Goal: Information Seeking & Learning: Learn about a topic

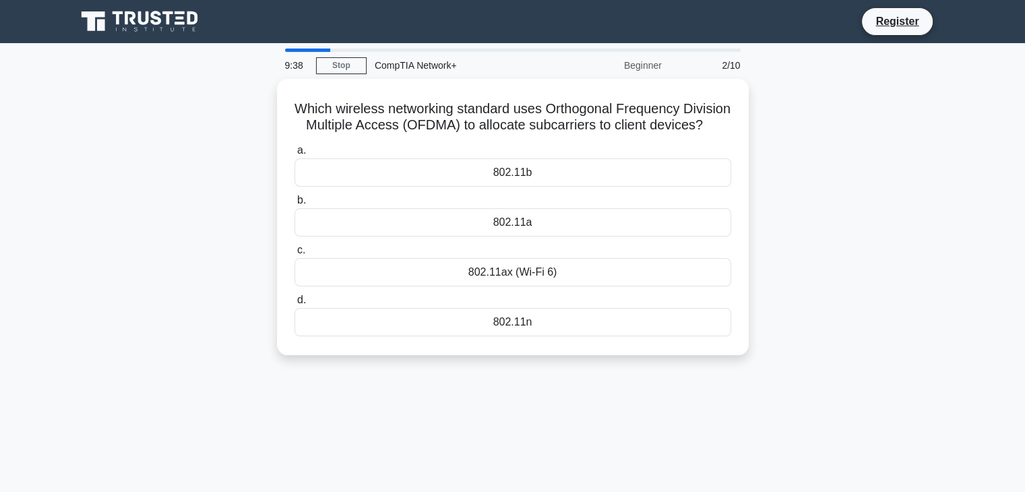
click at [650, 68] on div "Beginner" at bounding box center [611, 65] width 118 height 27
click at [397, 60] on div "CompTIA Network+" at bounding box center [459, 65] width 185 height 27
click at [902, 34] on li "Register" at bounding box center [896, 21] width 71 height 28
click at [886, 19] on link "Register" at bounding box center [896, 21] width 59 height 17
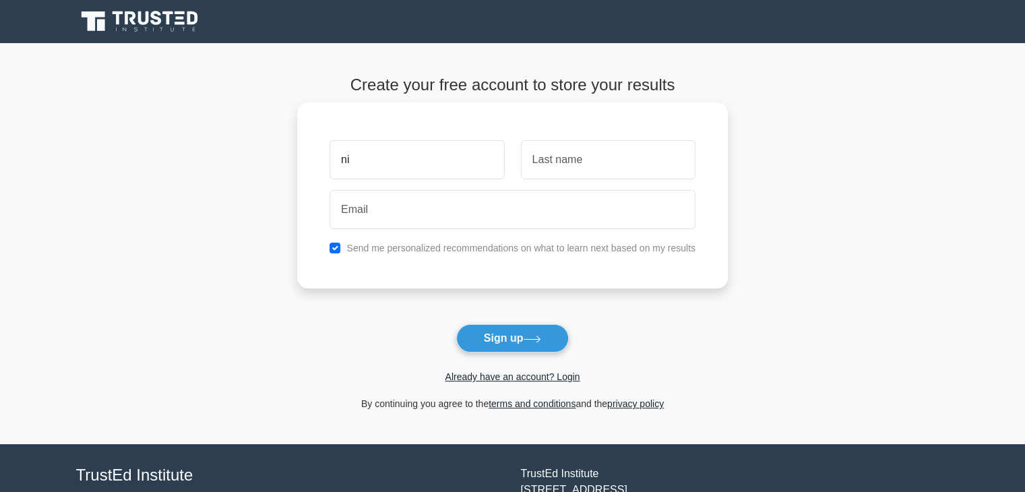
type input "n"
type input "NIYIGABA"
click at [567, 169] on input "text" at bounding box center [608, 159] width 175 height 39
type input "Aimable"
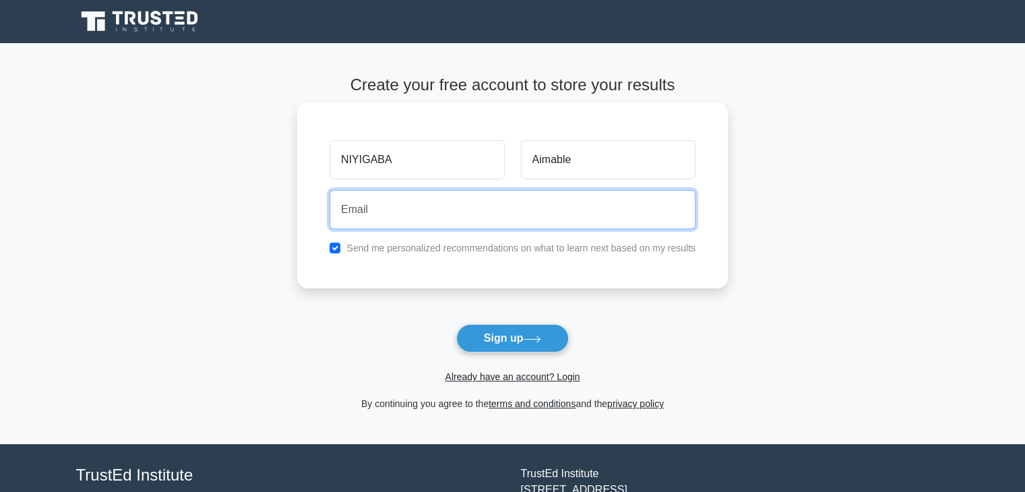
click at [497, 224] on input "email" at bounding box center [513, 209] width 366 height 39
click at [430, 216] on input "email" at bounding box center [513, 209] width 366 height 39
drag, startPoint x: 410, startPoint y: 212, endPoint x: 349, endPoint y: 203, distance: 61.3
click at [349, 203] on input "email" at bounding box center [513, 209] width 366 height 39
click at [349, 203] on input "n" at bounding box center [513, 209] width 366 height 39
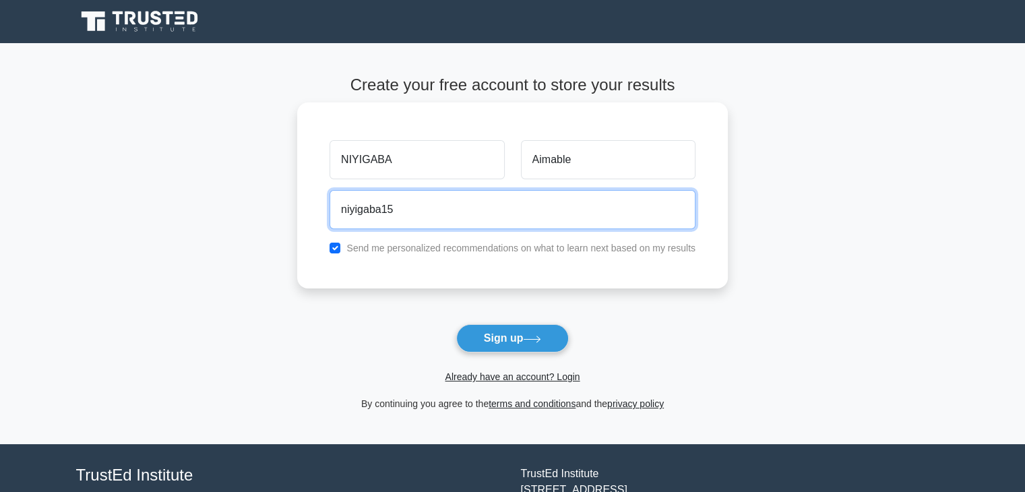
click at [349, 203] on input "niyigaba15" at bounding box center [513, 209] width 366 height 39
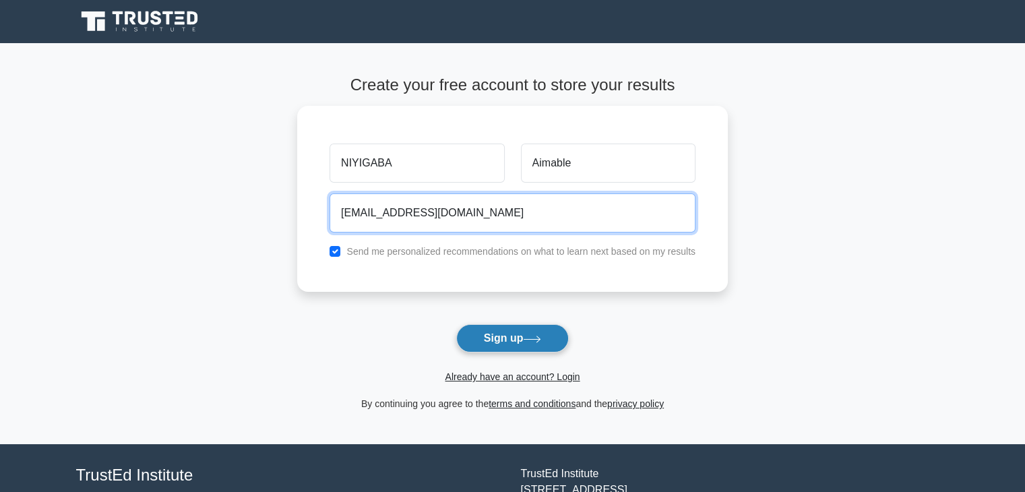
type input "niyigaba15@gmail.com"
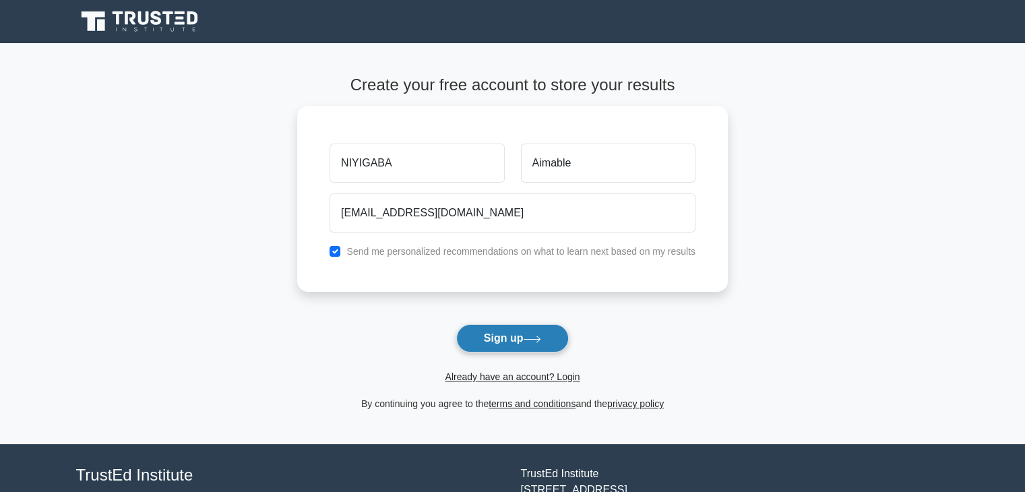
click at [501, 340] on button "Sign up" at bounding box center [512, 338] width 113 height 28
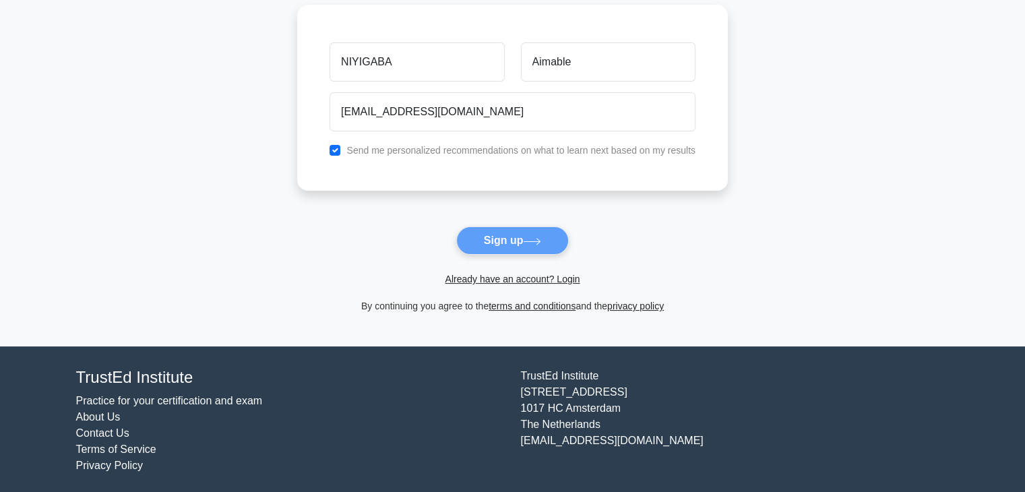
scroll to position [101, 0]
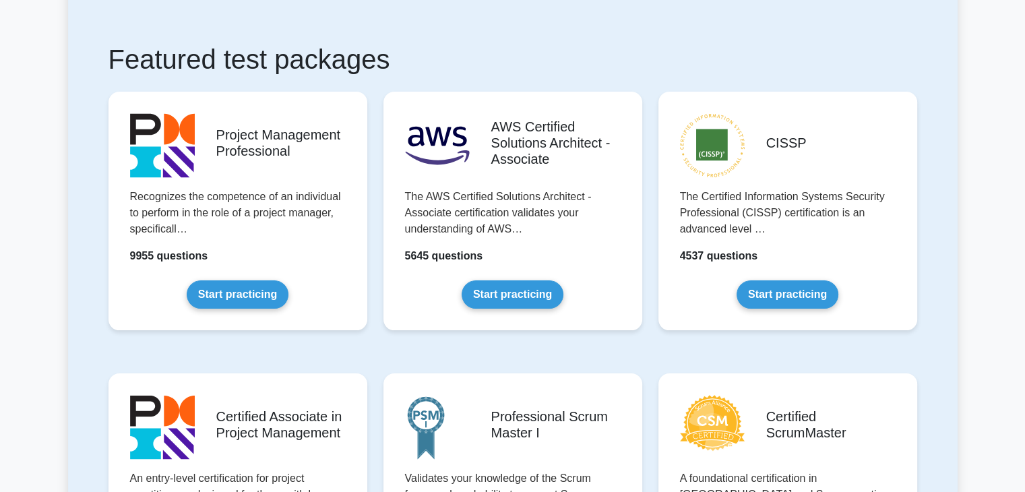
scroll to position [135, 0]
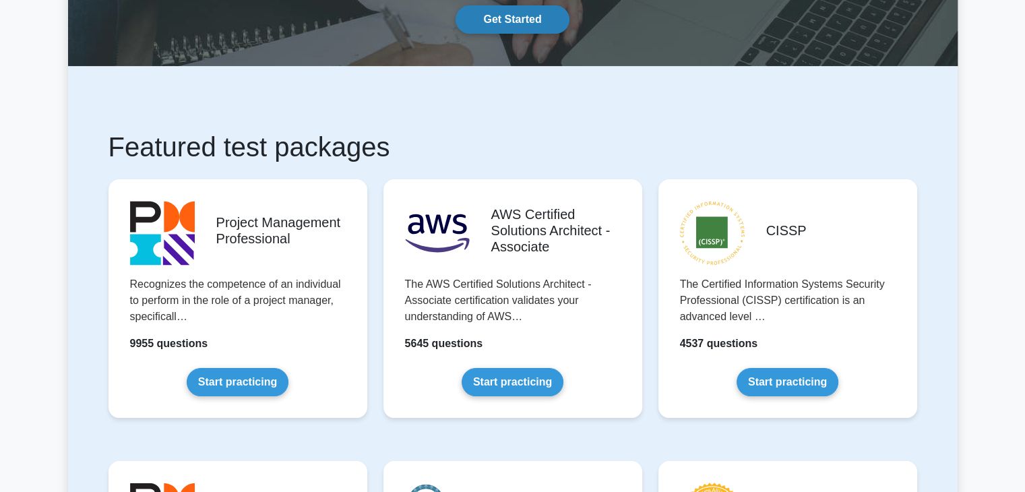
click at [495, 15] on link "Get Started" at bounding box center [512, 19] width 113 height 28
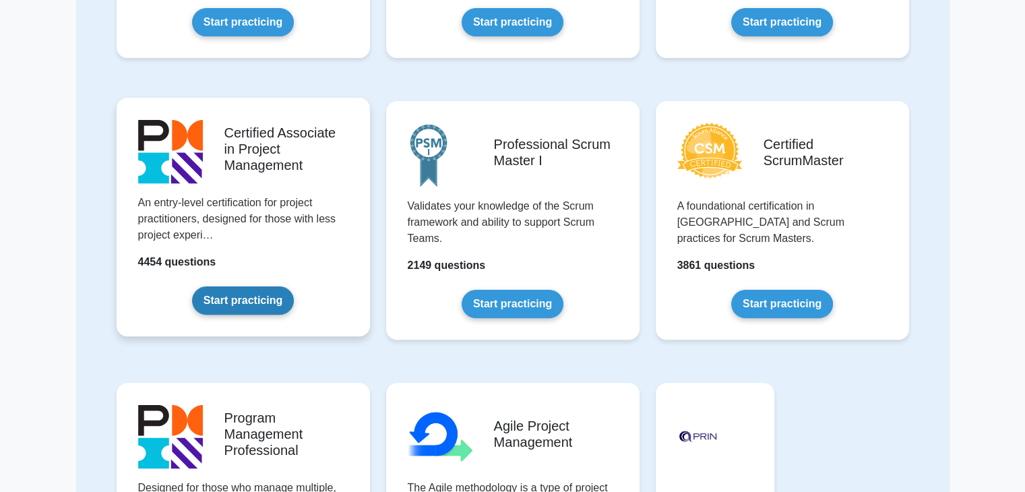
scroll to position [337, 0]
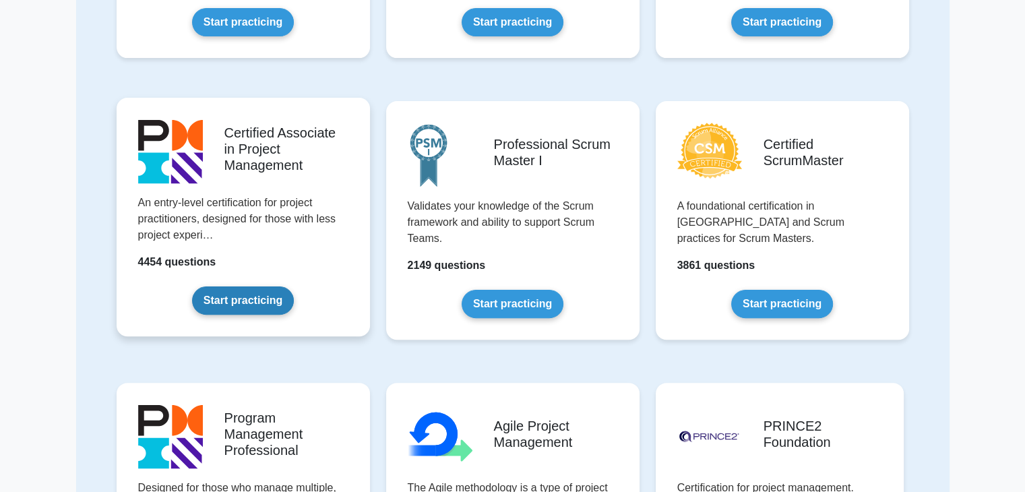
click at [232, 299] on link "Start practicing" at bounding box center [243, 300] width 102 height 28
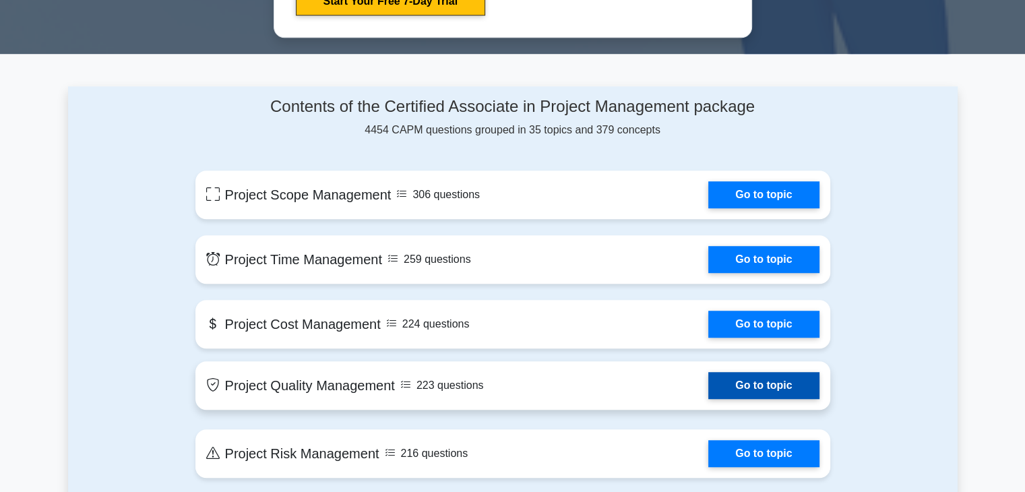
scroll to position [943, 0]
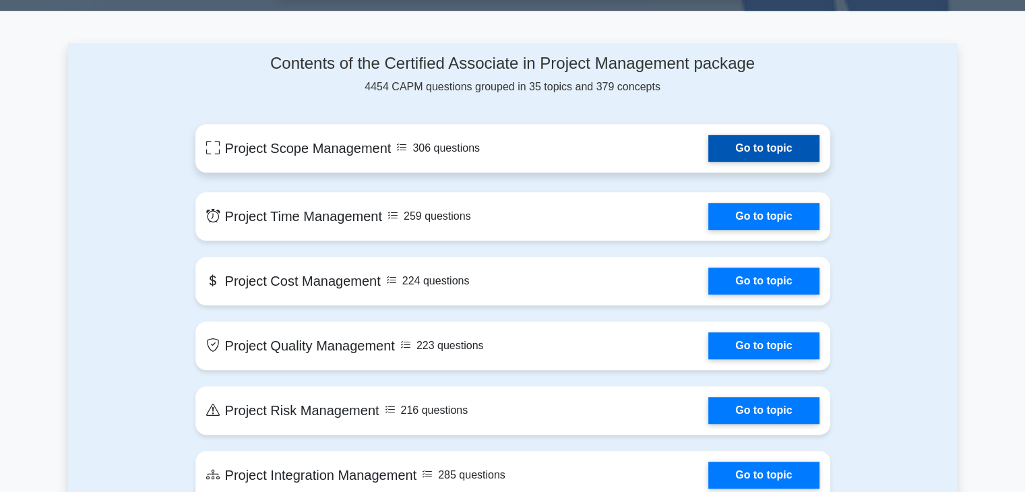
click at [764, 144] on link "Go to topic" at bounding box center [763, 148] width 111 height 27
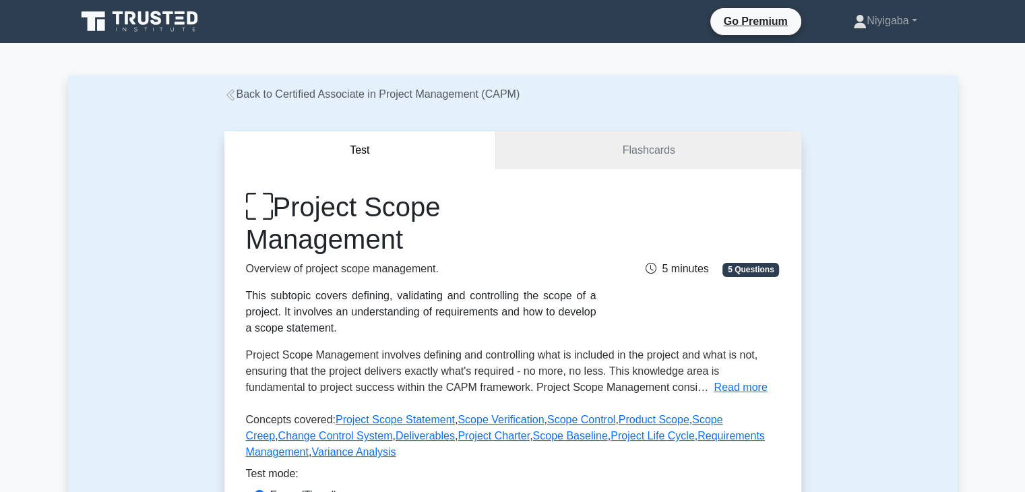
scroll to position [67, 0]
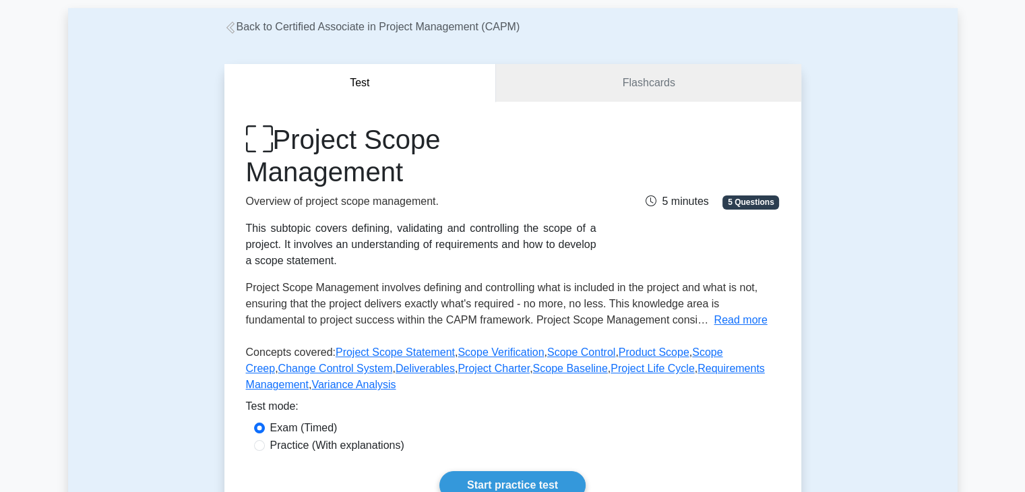
click at [739, 201] on span "5 Questions" at bounding box center [750, 201] width 57 height 13
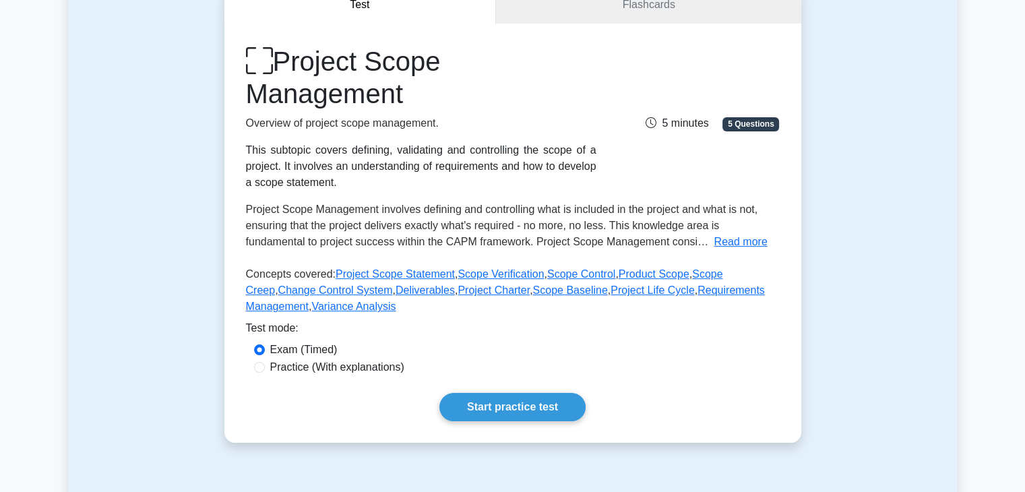
scroll to position [270, 0]
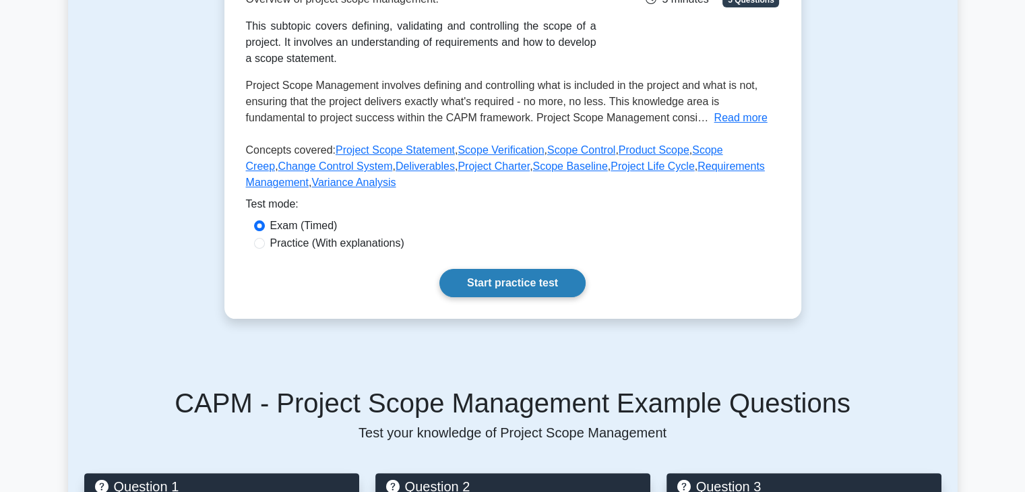
click at [519, 297] on div "Project Scope Management Overview of project scope management. This subtopic co…" at bounding box center [512, 109] width 577 height 419
click at [516, 288] on link "Start practice test" at bounding box center [512, 283] width 146 height 28
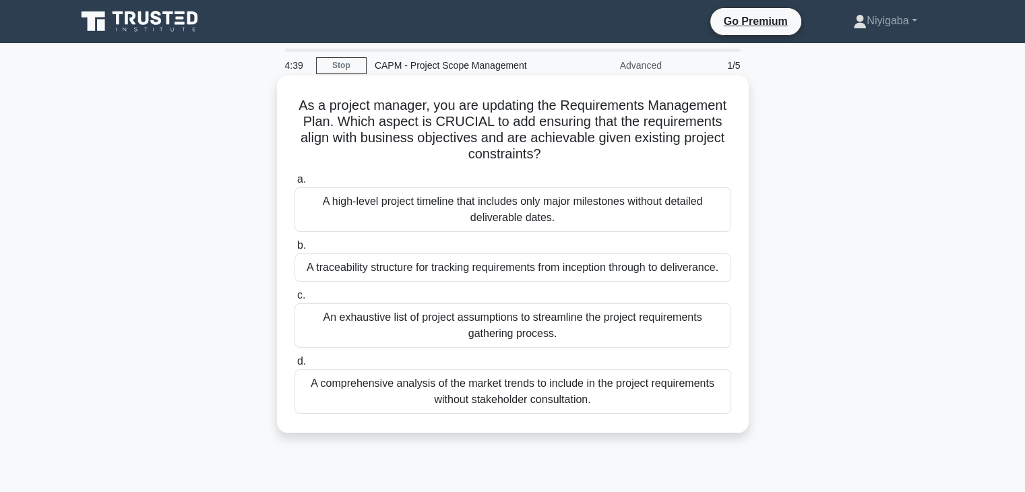
click at [409, 206] on div "A high-level project timeline that includes only major milestones without detai…" at bounding box center [512, 209] width 437 height 44
click at [467, 227] on div "A high-level project timeline that includes only major milestones without detai…" at bounding box center [512, 209] width 437 height 44
click at [294, 184] on input "a. A high-level project timeline that includes only major milestones without de…" at bounding box center [294, 179] width 0 height 9
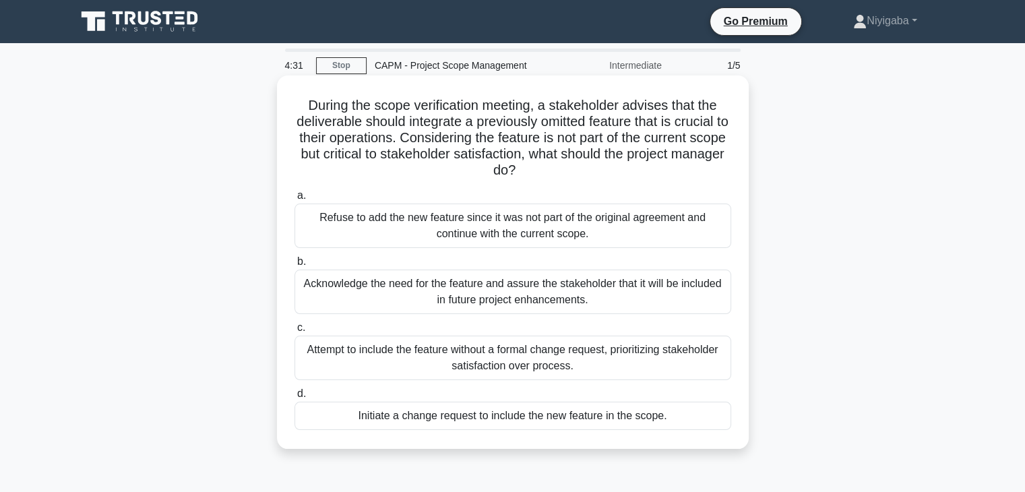
click at [476, 224] on div "Refuse to add the new feature since it was not part of the original agreement a…" at bounding box center [512, 226] width 437 height 44
click at [528, 250] on div "a. Refuse to add the new feature since it was not part of the original agreemen…" at bounding box center [512, 309] width 453 height 248
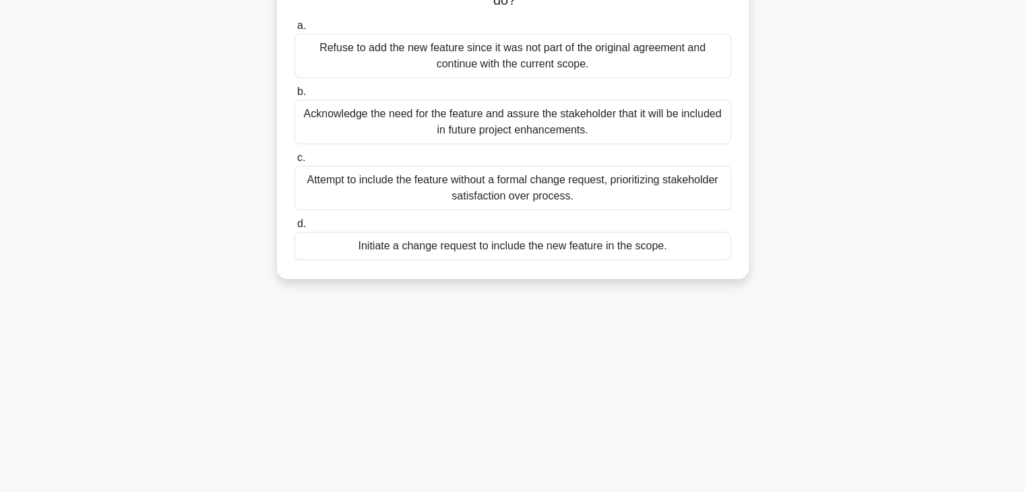
scroll to position [169, 0]
click at [539, 245] on div "Initiate a change request to include the new feature in the scope." at bounding box center [512, 246] width 437 height 28
click at [294, 229] on input "d. Initiate a change request to include the new feature in the scope." at bounding box center [294, 224] width 0 height 9
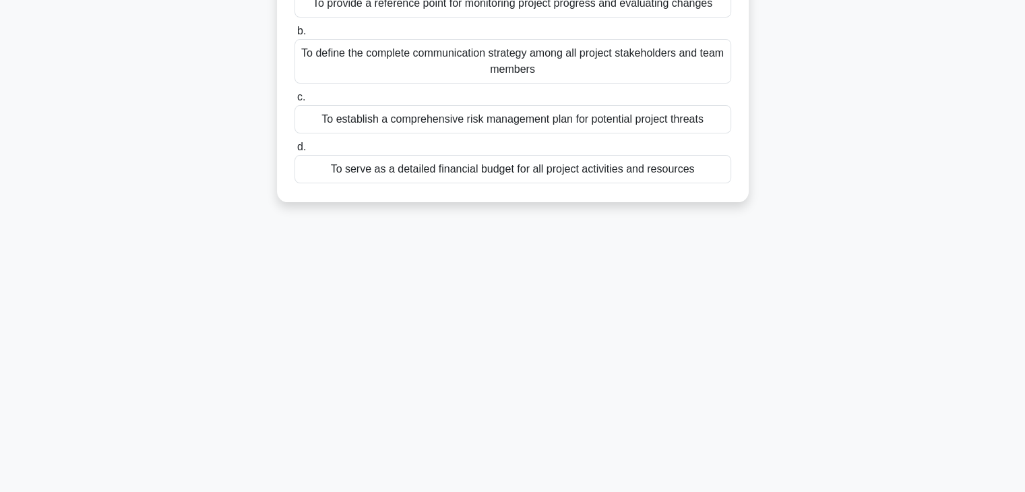
click at [539, 245] on div "4:28 Stop CAPM - Project Scope Management Intermediate 2/5 What is the primary …" at bounding box center [513, 216] width 890 height 674
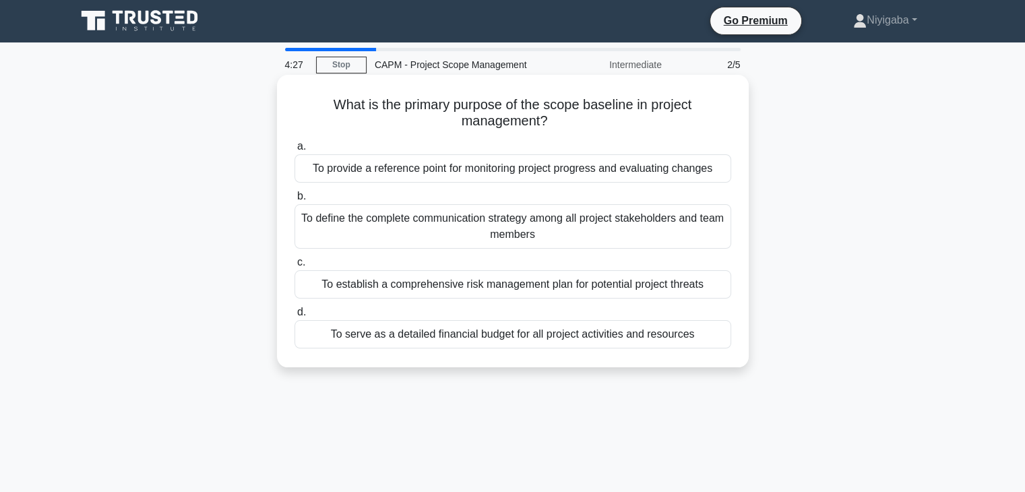
scroll to position [0, 0]
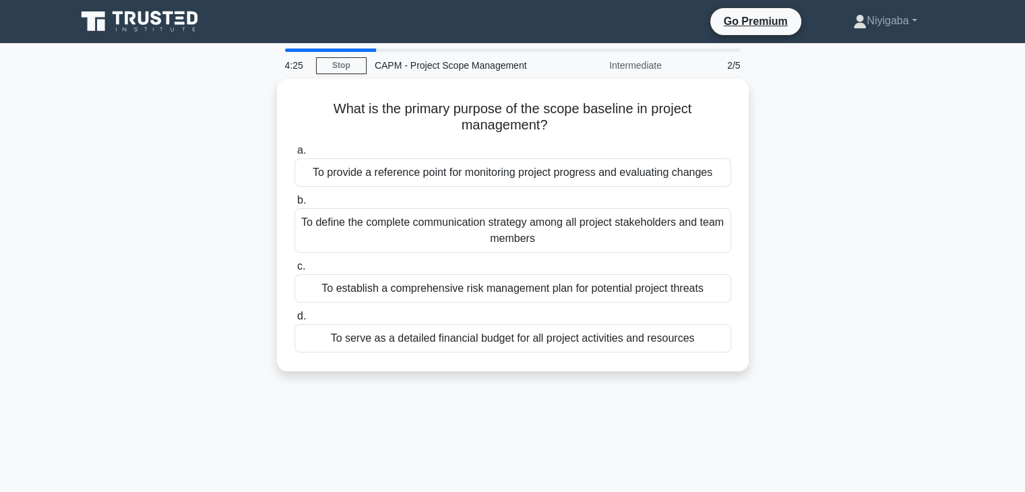
click at [642, 68] on div "Intermediate" at bounding box center [611, 65] width 118 height 27
click at [445, 72] on div "CAPM - Project Scope Management" at bounding box center [459, 65] width 185 height 27
click at [449, 67] on div "CAPM - Project Scope Management" at bounding box center [459, 65] width 185 height 27
click at [388, 65] on div "CAPM - Project Scope Management" at bounding box center [459, 65] width 185 height 27
click at [623, 68] on div "Intermediate" at bounding box center [611, 65] width 118 height 27
